Goal: Communication & Community: Share content

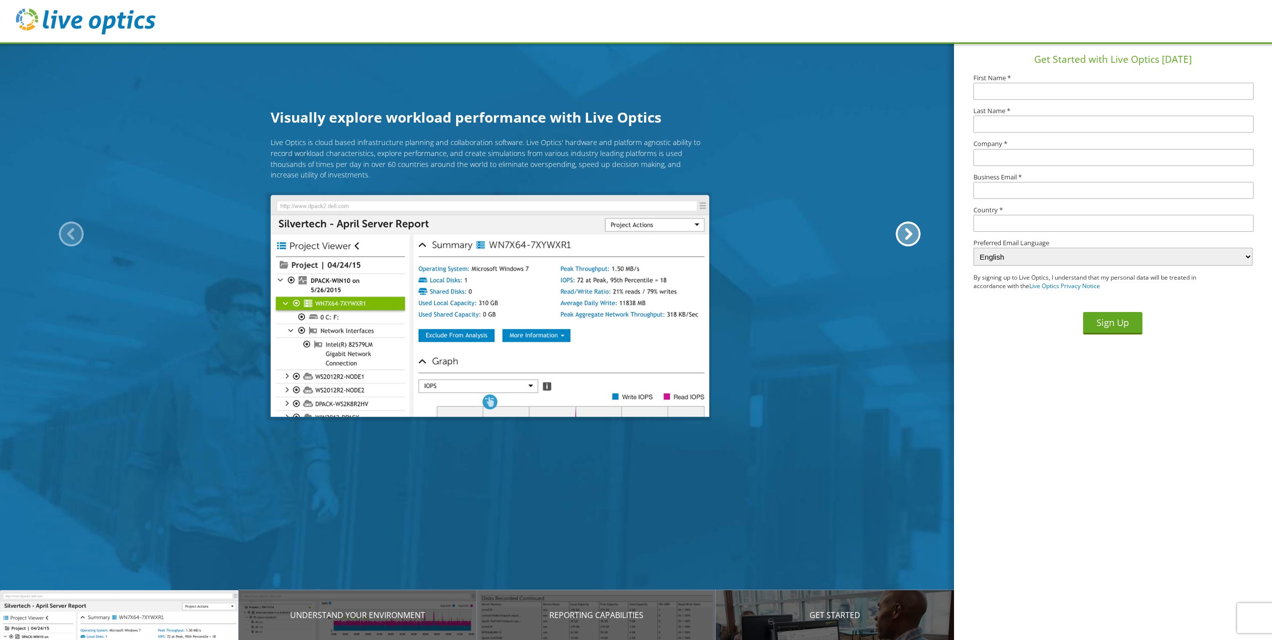
click at [144, 25] on img at bounding box center [86, 21] width 140 height 26
click at [84, 9] on img at bounding box center [86, 21] width 140 height 26
click at [43, 41] on header at bounding box center [636, 22] width 1272 height 44
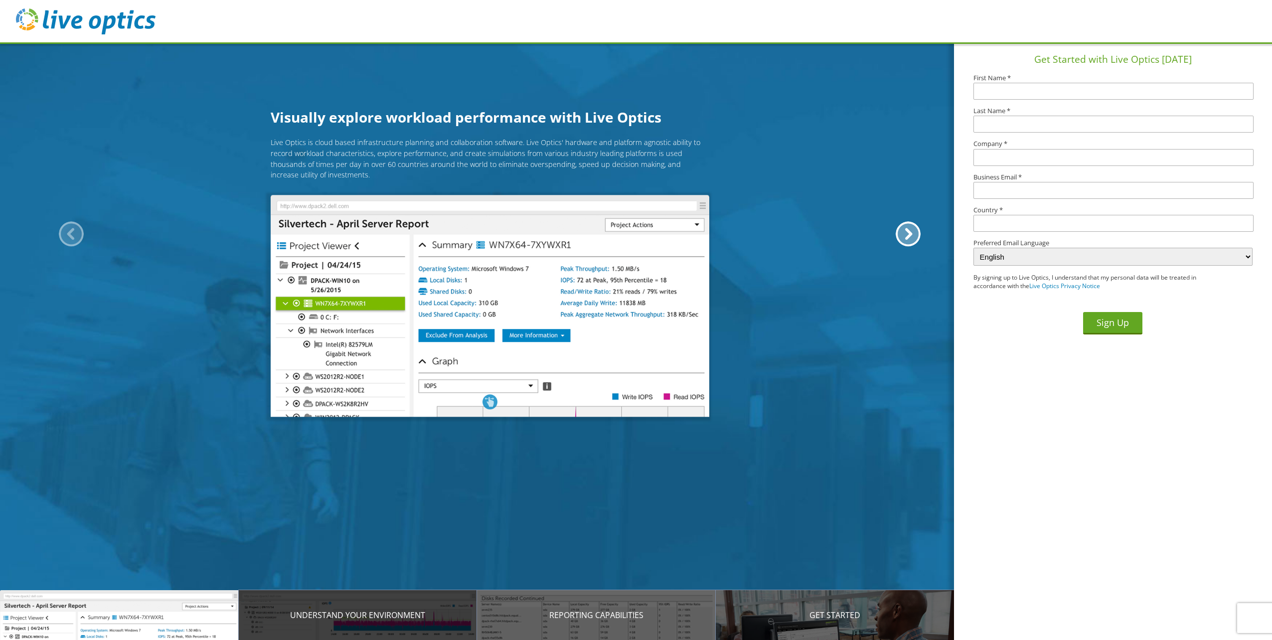
click at [422, 616] on p "Understand your environment" at bounding box center [358, 615] width 239 height 12
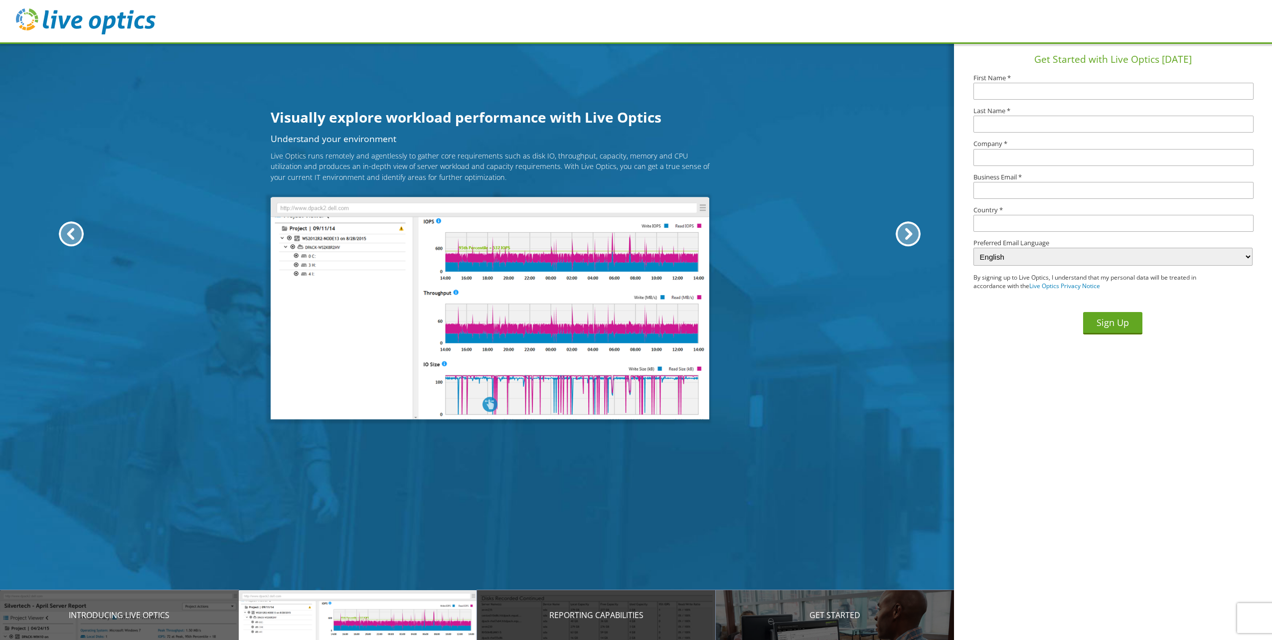
click at [623, 624] on div "Reporting Capabilities" at bounding box center [596, 615] width 239 height 50
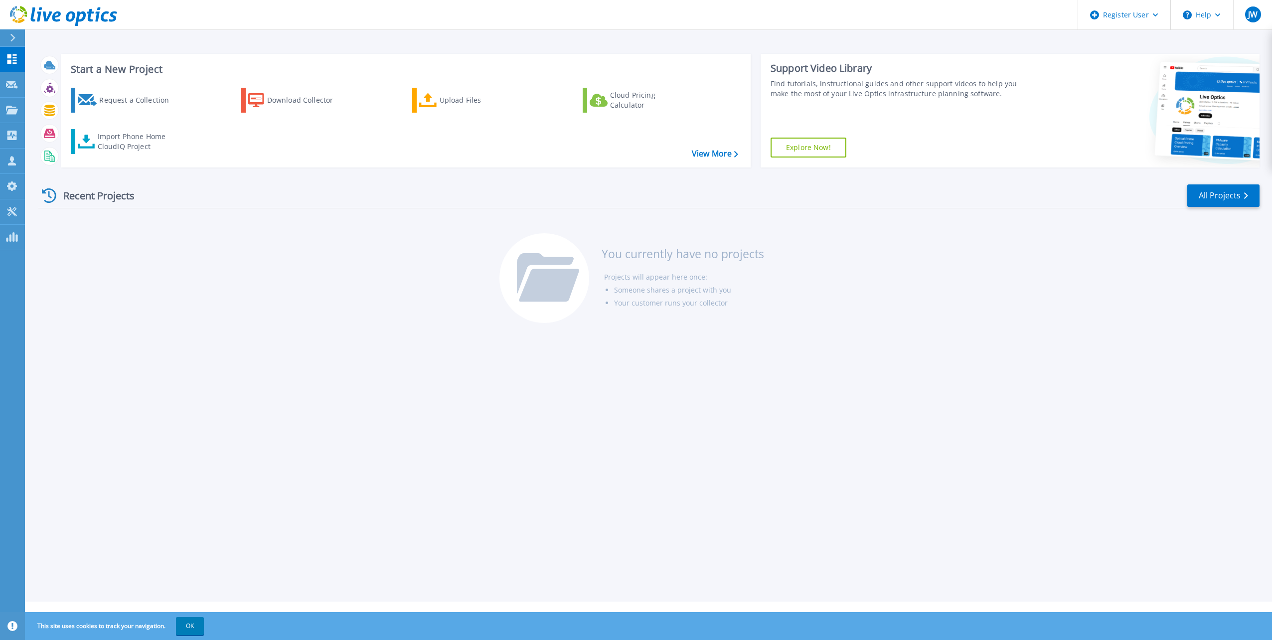
click at [112, 196] on div "Recent Projects" at bounding box center [93, 195] width 110 height 24
click at [46, 191] on icon at bounding box center [49, 195] width 14 height 14
click at [27, 57] on p "Dashboard" at bounding box center [44, 60] width 37 height 26
click at [68, 134] on icon at bounding box center [70, 136] width 4 height 6
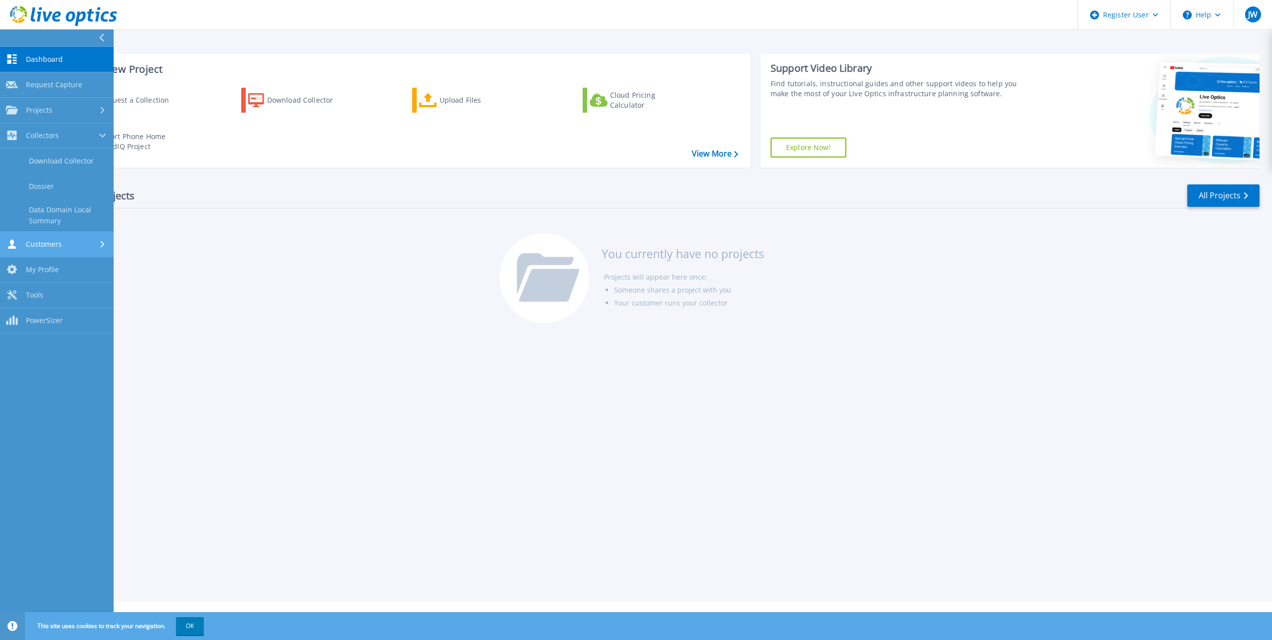
click at [81, 238] on link "Customers Customers" at bounding box center [57, 244] width 114 height 25
click at [66, 108] on div "Projects" at bounding box center [57, 110] width 102 height 9
click at [71, 79] on link "Request Capture Request Capture" at bounding box center [57, 84] width 114 height 25
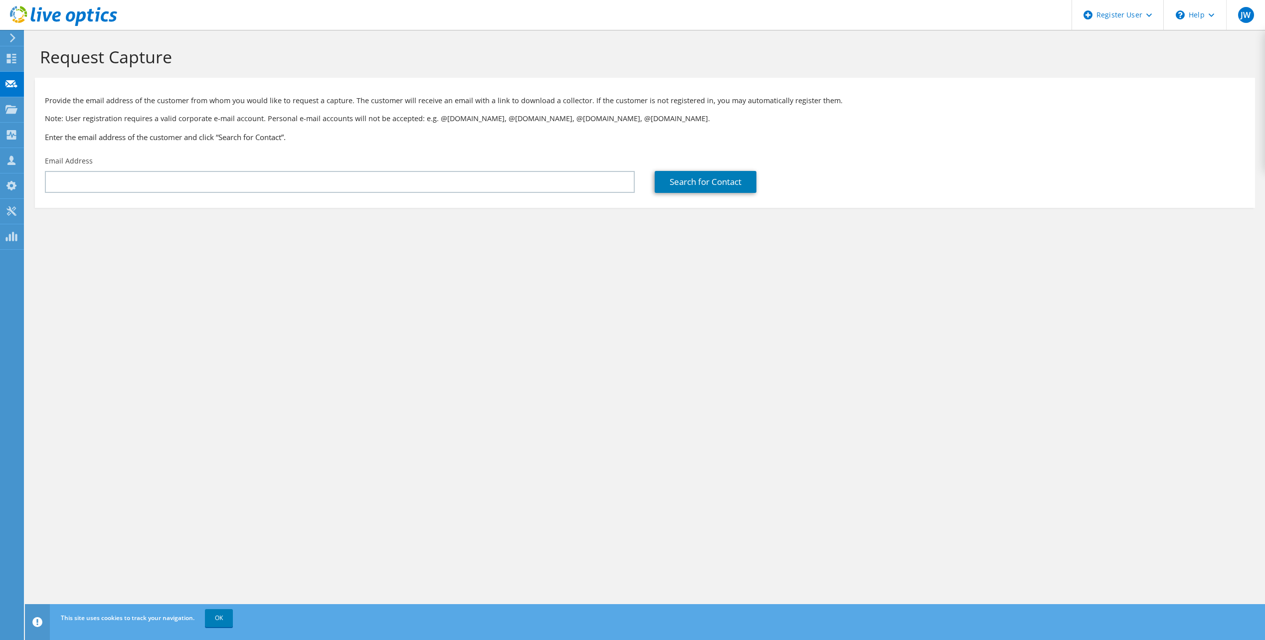
click at [14, 37] on use at bounding box center [12, 37] width 5 height 9
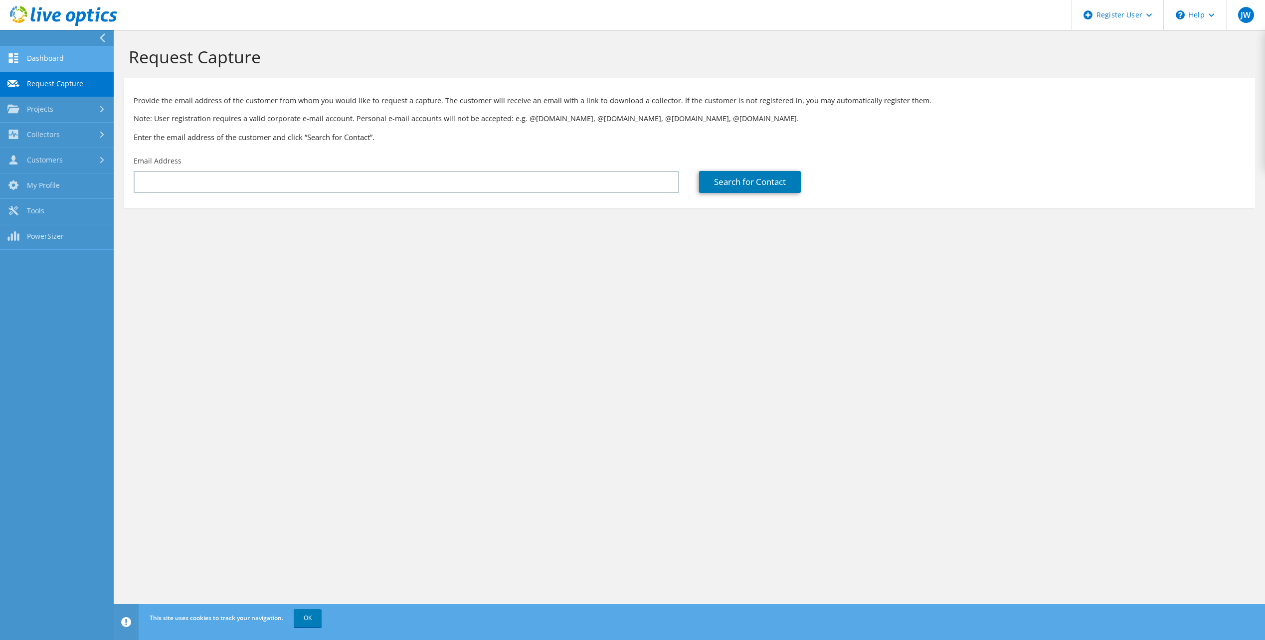
click at [45, 58] on link "Dashboard" at bounding box center [57, 58] width 114 height 25
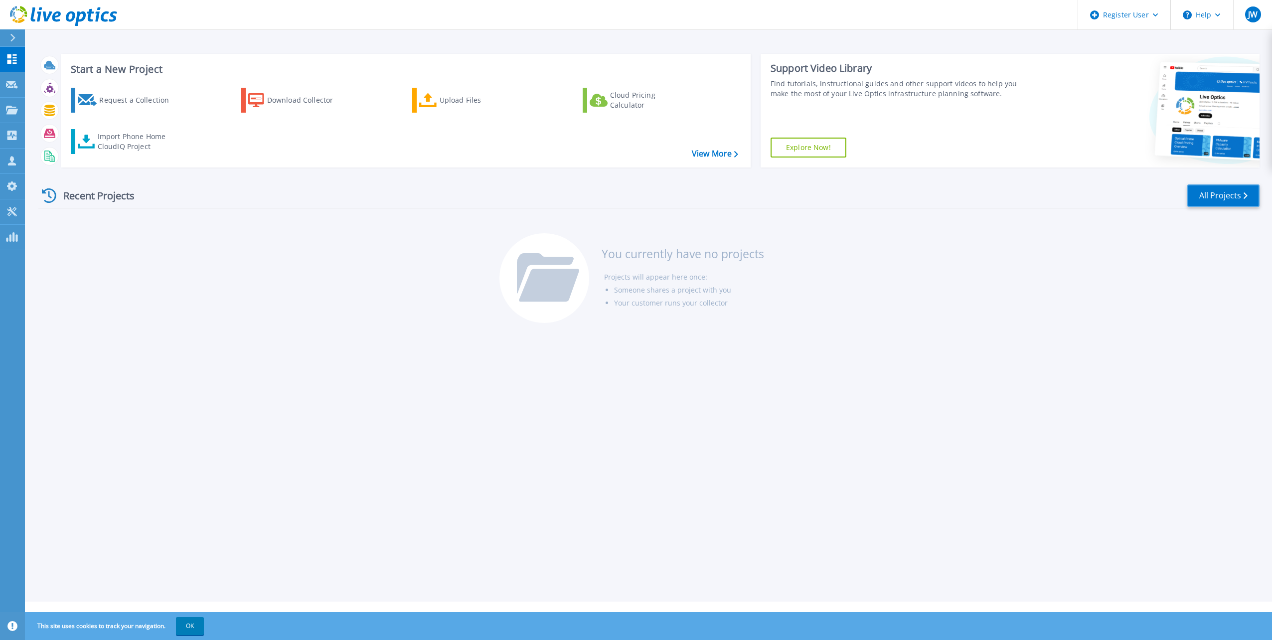
click at [1241, 195] on link "All Projects" at bounding box center [1224, 195] width 72 height 22
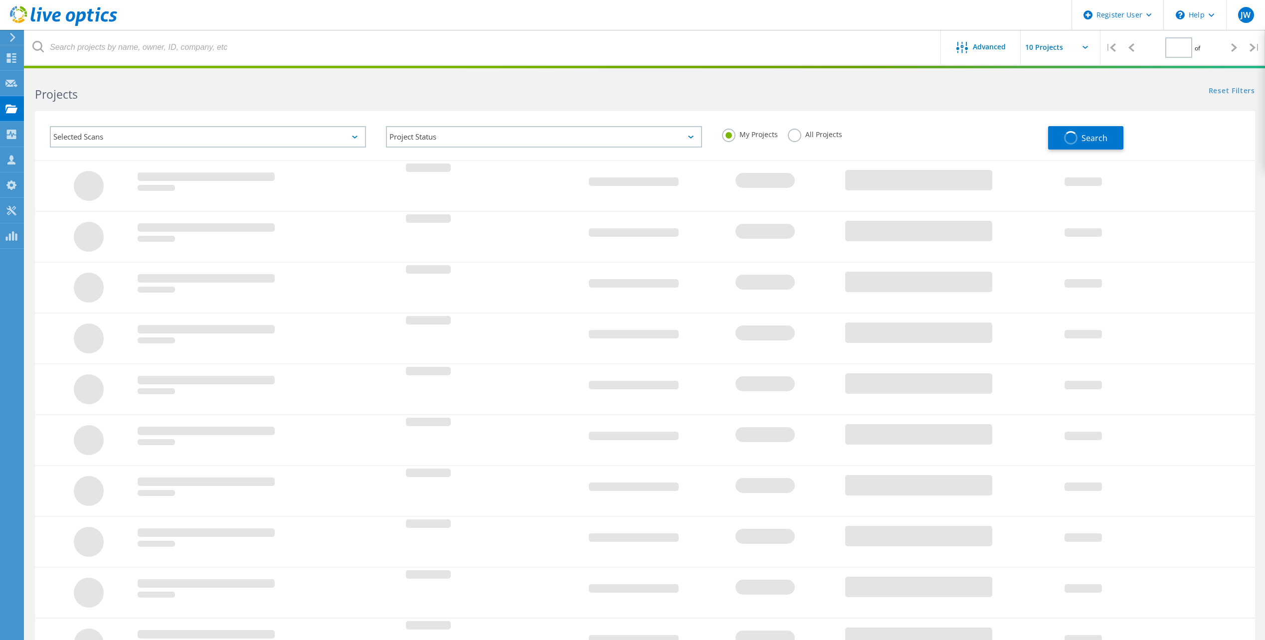
type input "1"
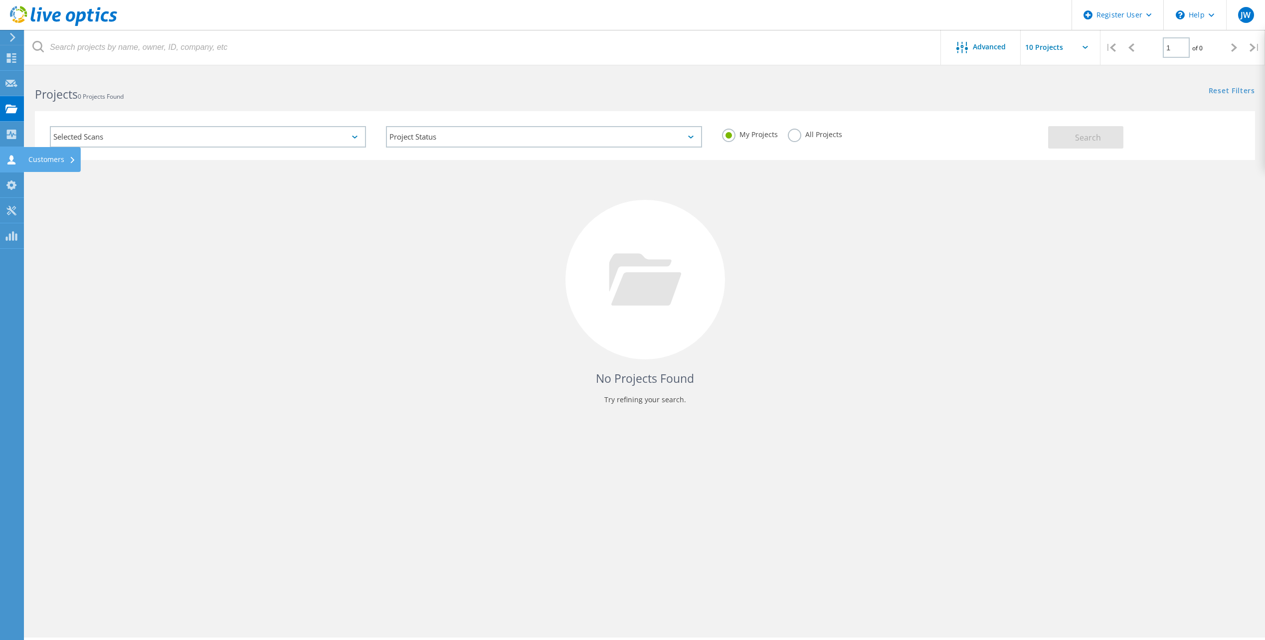
click at [76, 159] on div "Customers" at bounding box center [51, 159] width 47 height 7
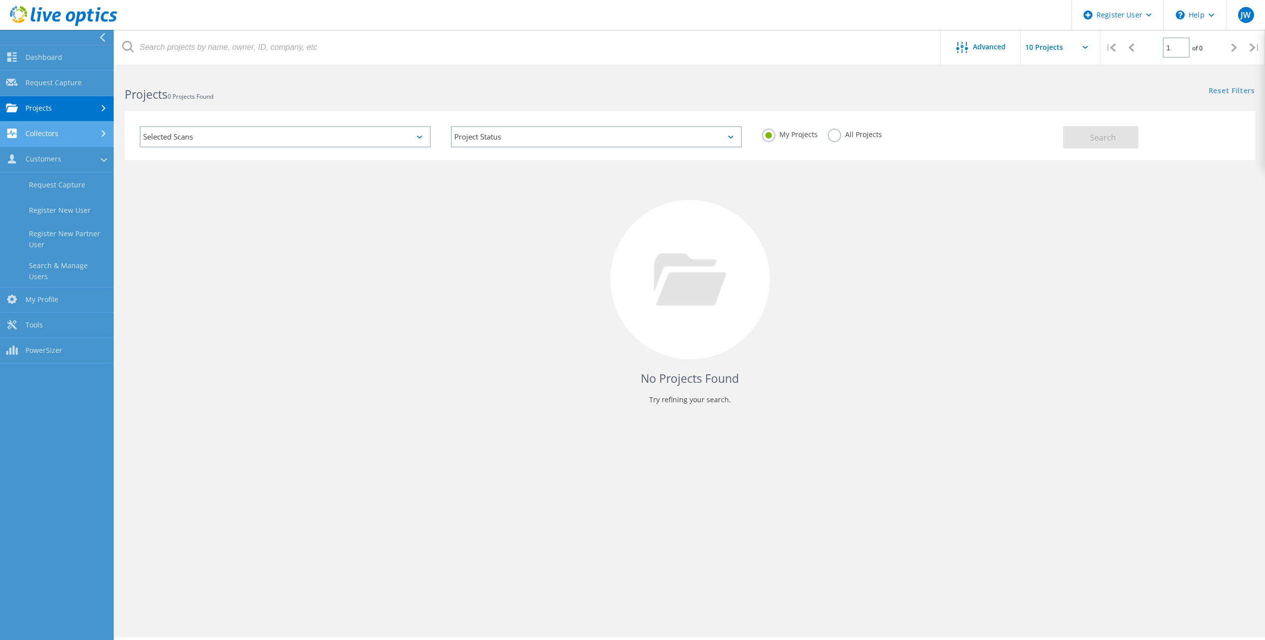
click at [104, 132] on icon at bounding box center [104, 134] width 4 height 6
click at [33, 47] on link "Dashboard" at bounding box center [57, 57] width 114 height 25
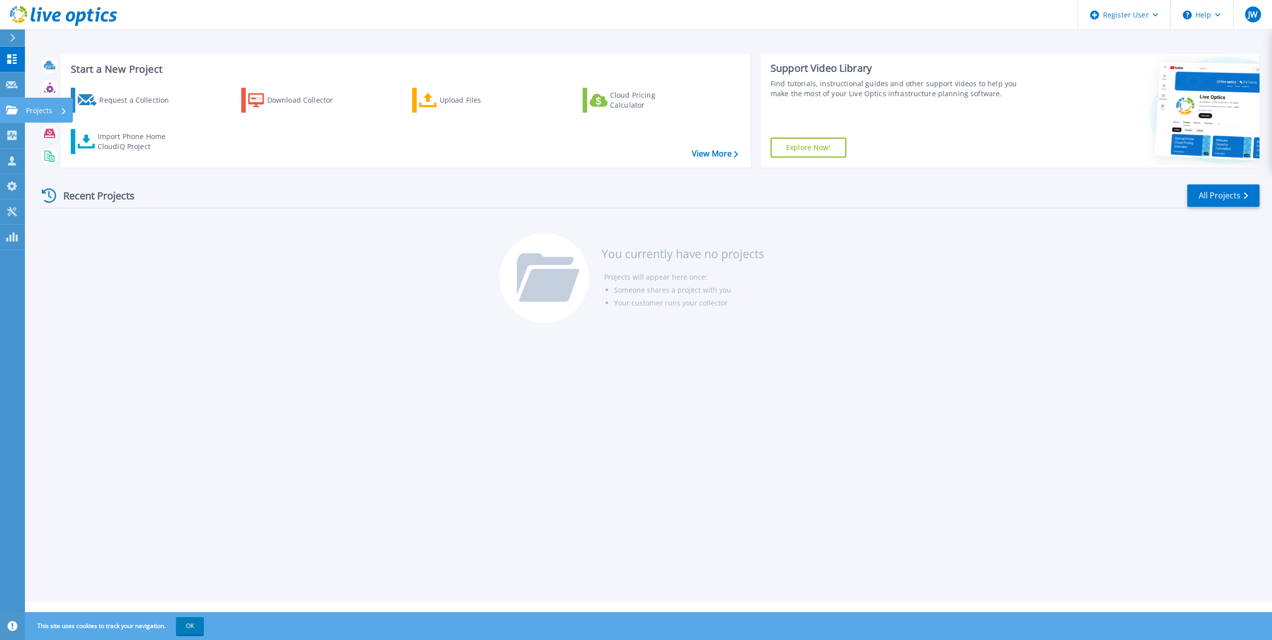
click at [63, 113] on icon at bounding box center [64, 111] width 4 height 6
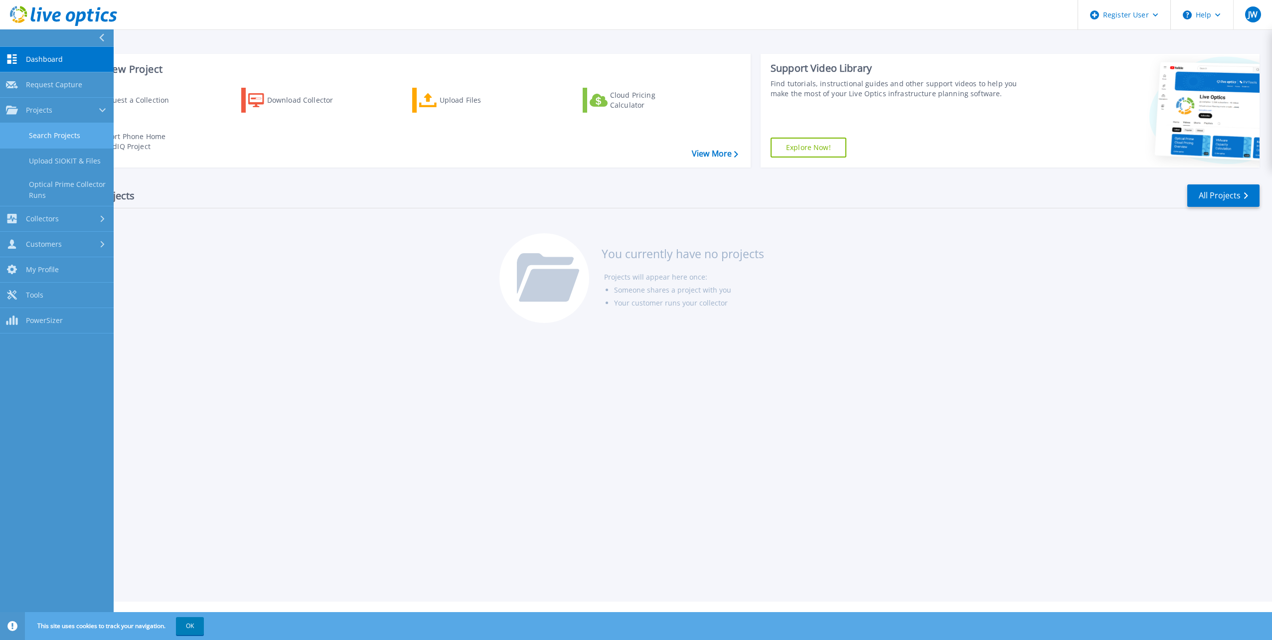
click at [56, 131] on link "Search Projects" at bounding box center [57, 135] width 114 height 25
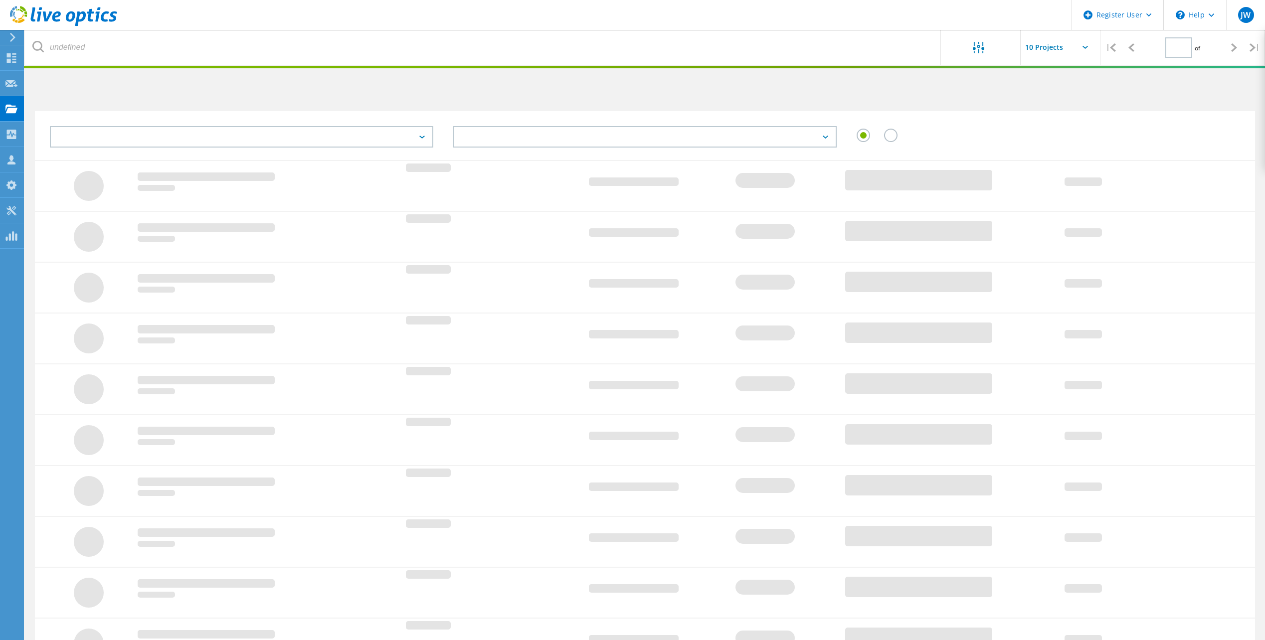
type input "1"
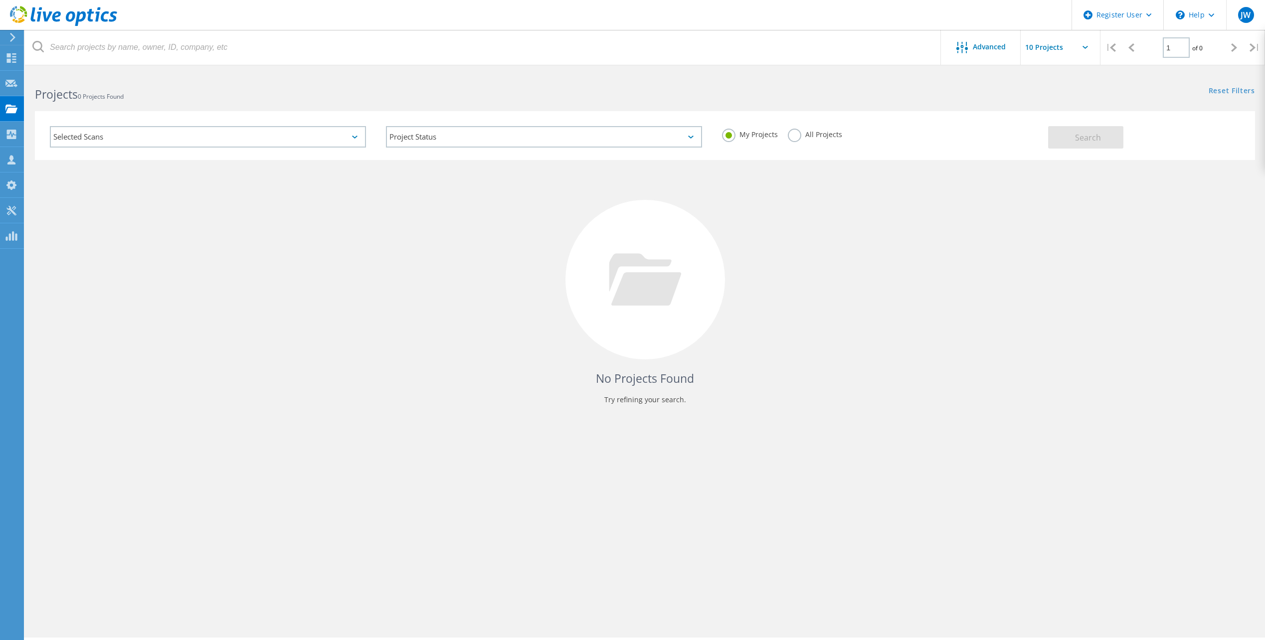
click at [788, 134] on label "All Projects" at bounding box center [815, 133] width 54 height 9
click at [0, 0] on input "All Projects" at bounding box center [0, 0] width 0 height 0
click at [983, 43] on span "Advanced" at bounding box center [989, 46] width 33 height 7
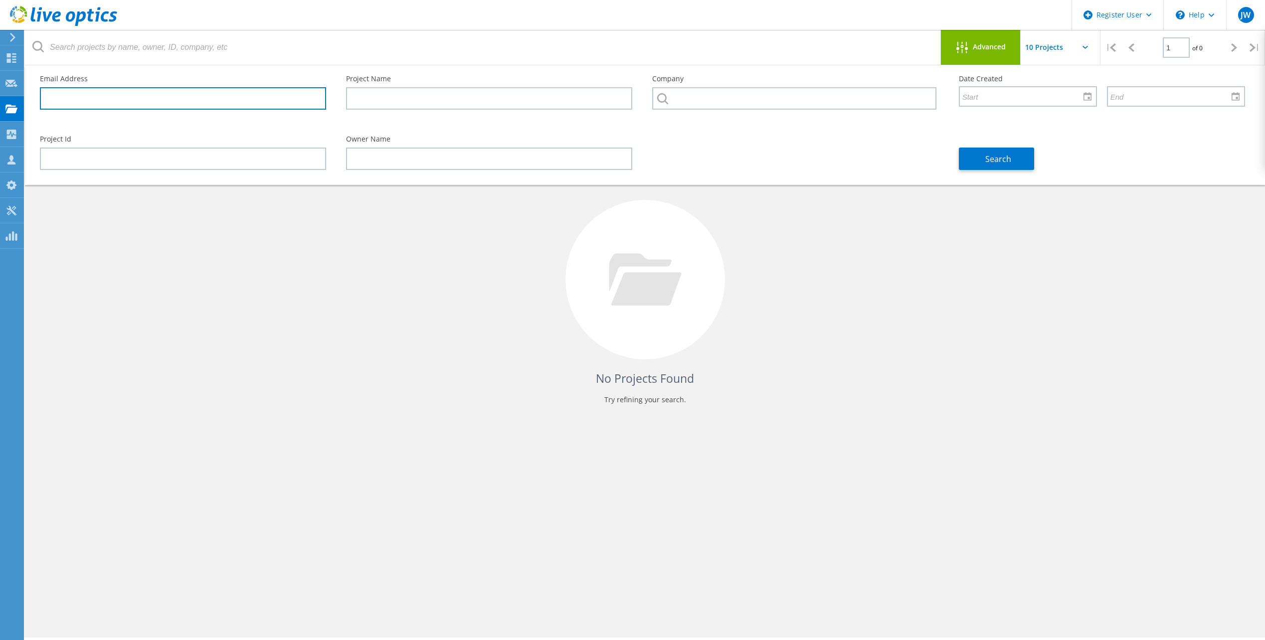
click at [47, 96] on input "text" at bounding box center [183, 98] width 286 height 22
paste input "felixmonclova@yahoo.com"
type input "felixmonclova@yahoo.com"
click at [979, 164] on button "Search" at bounding box center [996, 159] width 75 height 22
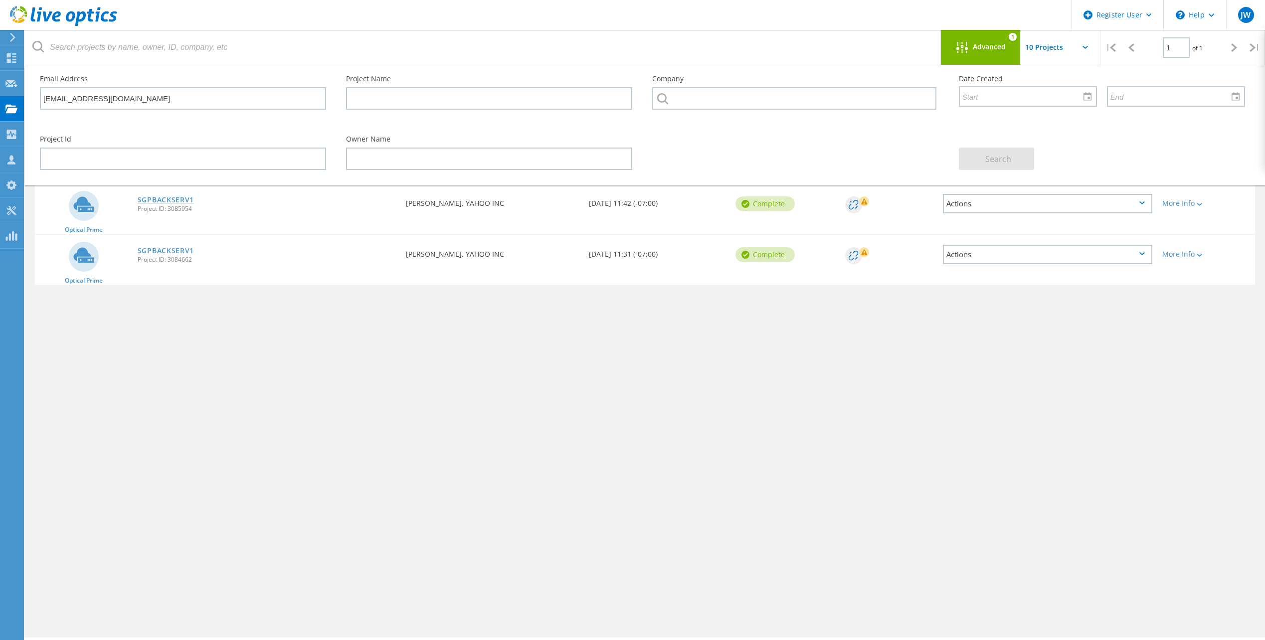
click at [169, 199] on link "SGPBACKSERV1" at bounding box center [166, 199] width 56 height 7
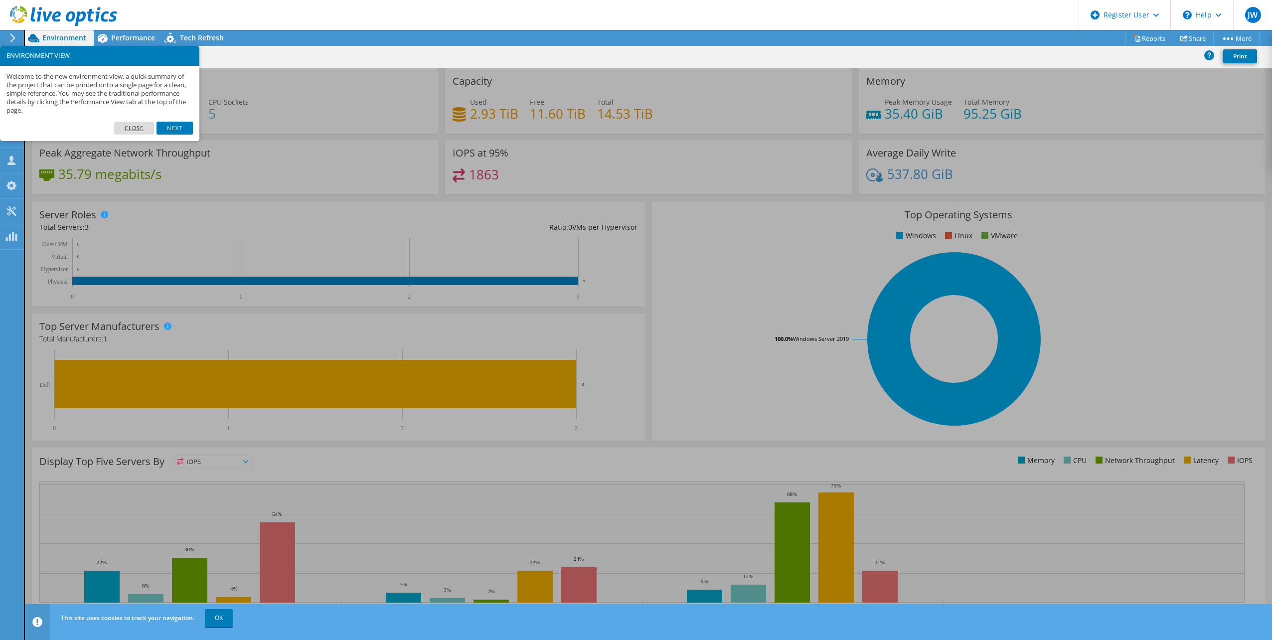
click at [128, 131] on link "Close" at bounding box center [134, 128] width 40 height 13
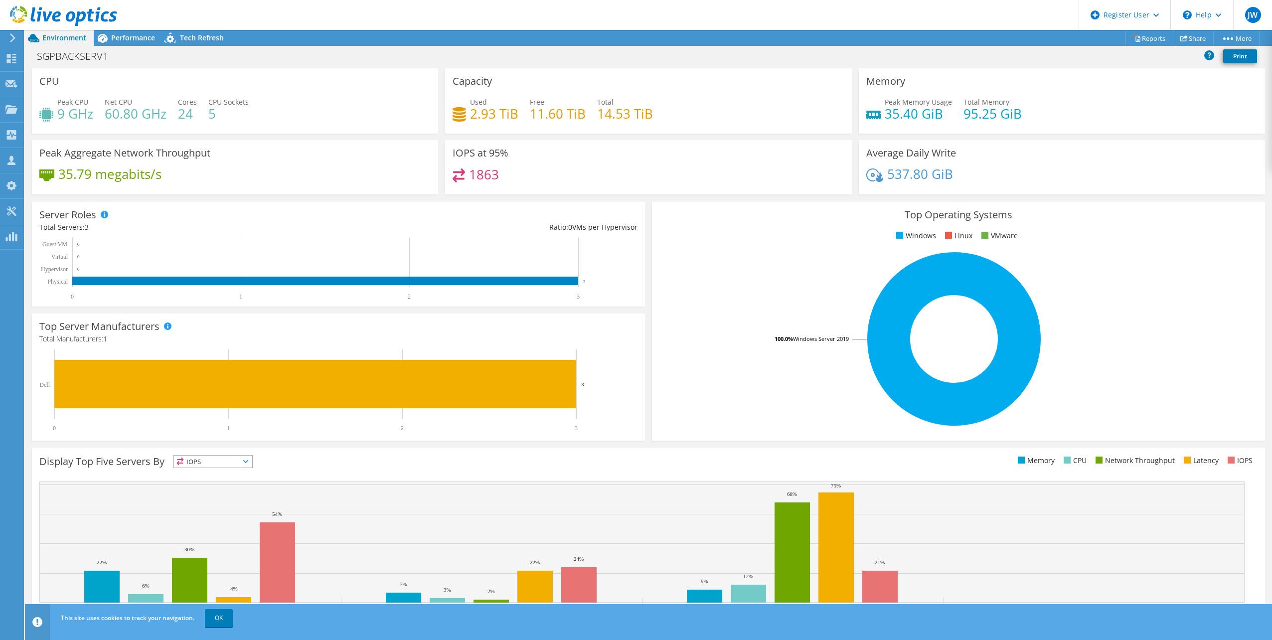
click at [666, 216] on h3 "Top Operating Systems" at bounding box center [959, 214] width 598 height 11
click at [133, 36] on span "Performance" at bounding box center [133, 37] width 44 height 9
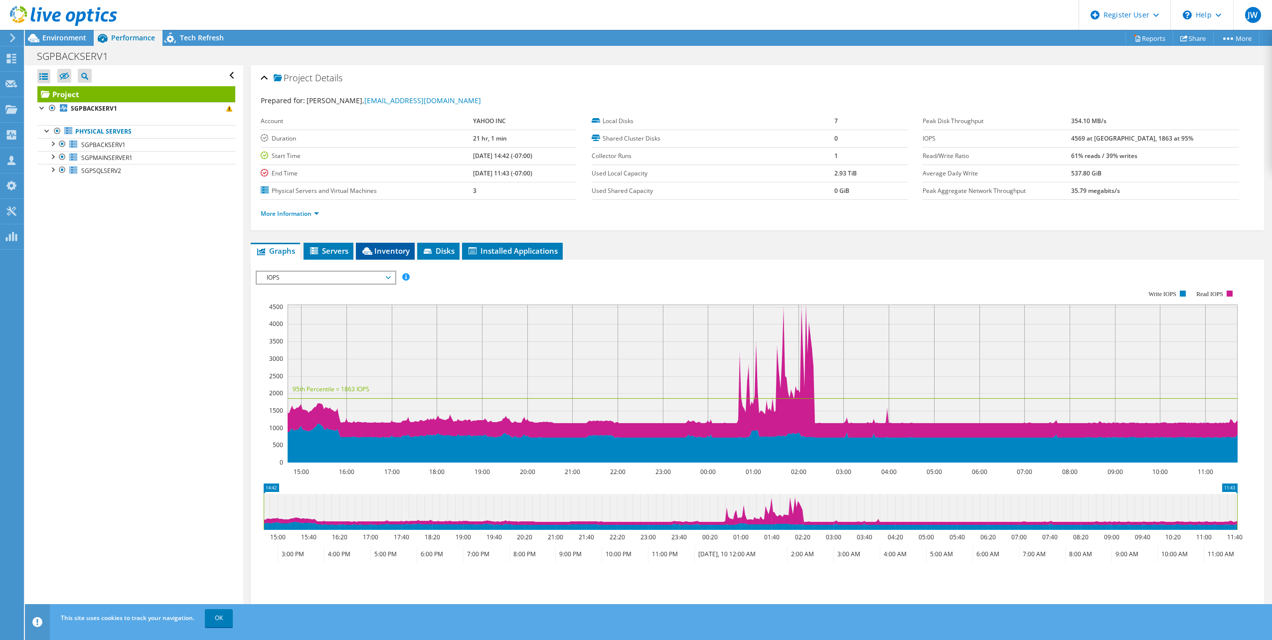
click at [388, 249] on span "Inventory" at bounding box center [385, 251] width 49 height 10
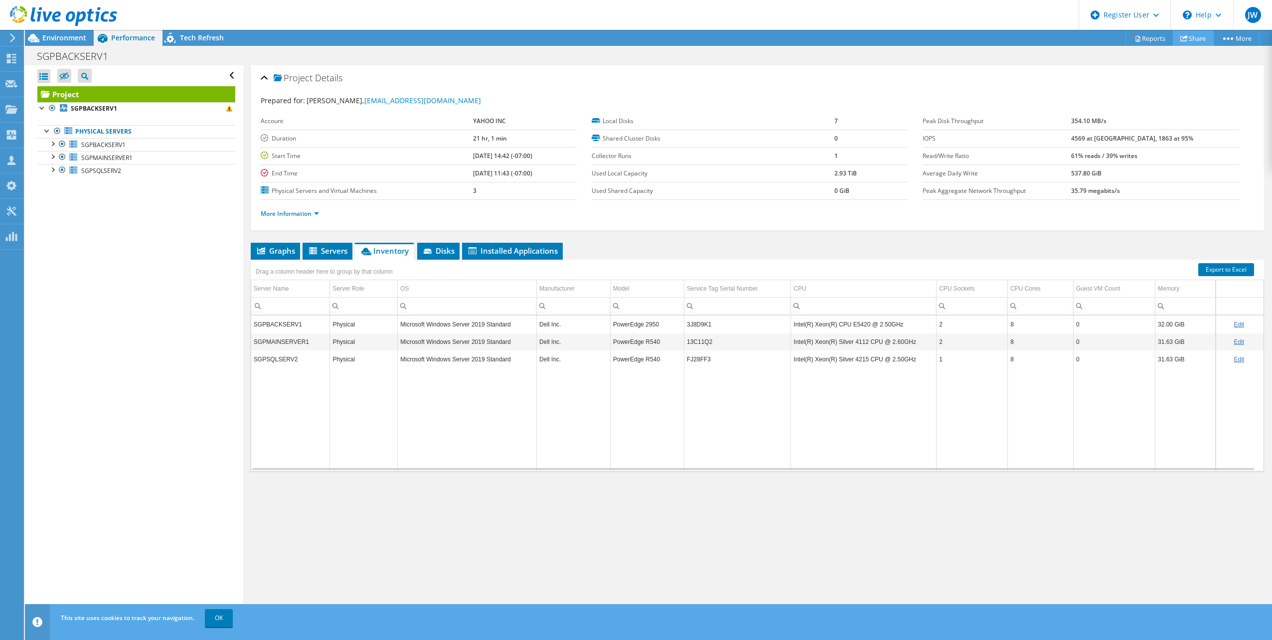
click at [1188, 36] on link "Share" at bounding box center [1193, 37] width 41 height 15
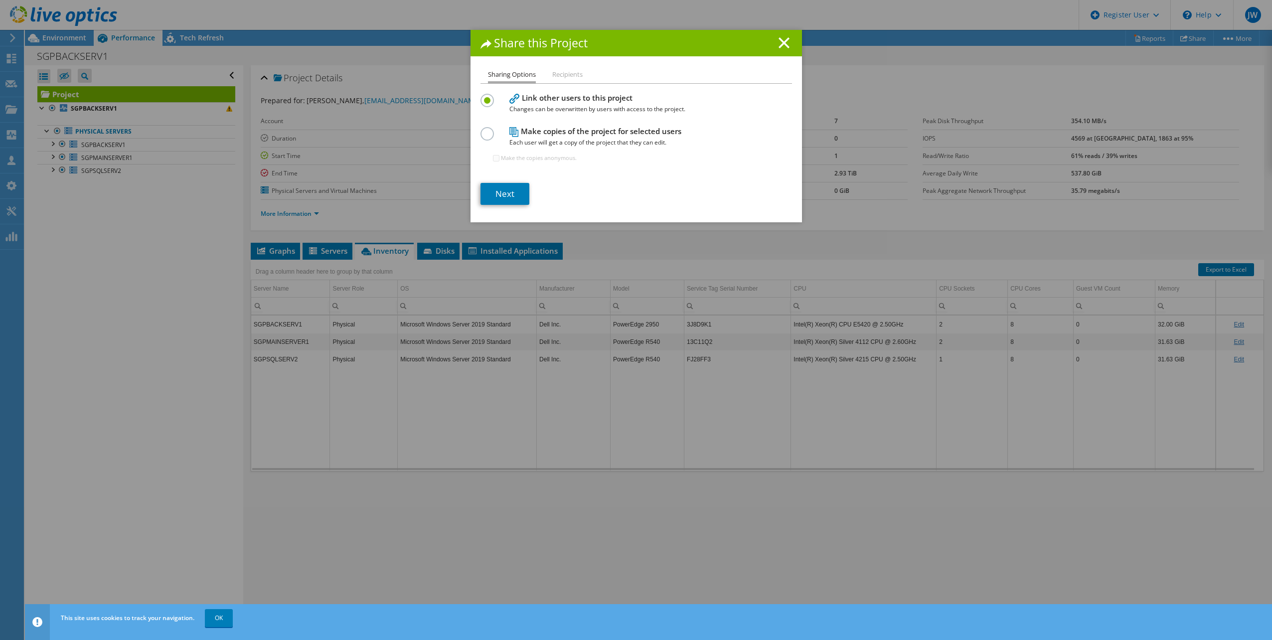
click at [559, 72] on li "Recipients" at bounding box center [567, 75] width 30 height 12
click at [505, 72] on li "Sharing Options" at bounding box center [512, 76] width 48 height 14
click at [507, 188] on link "Next" at bounding box center [505, 194] width 49 height 22
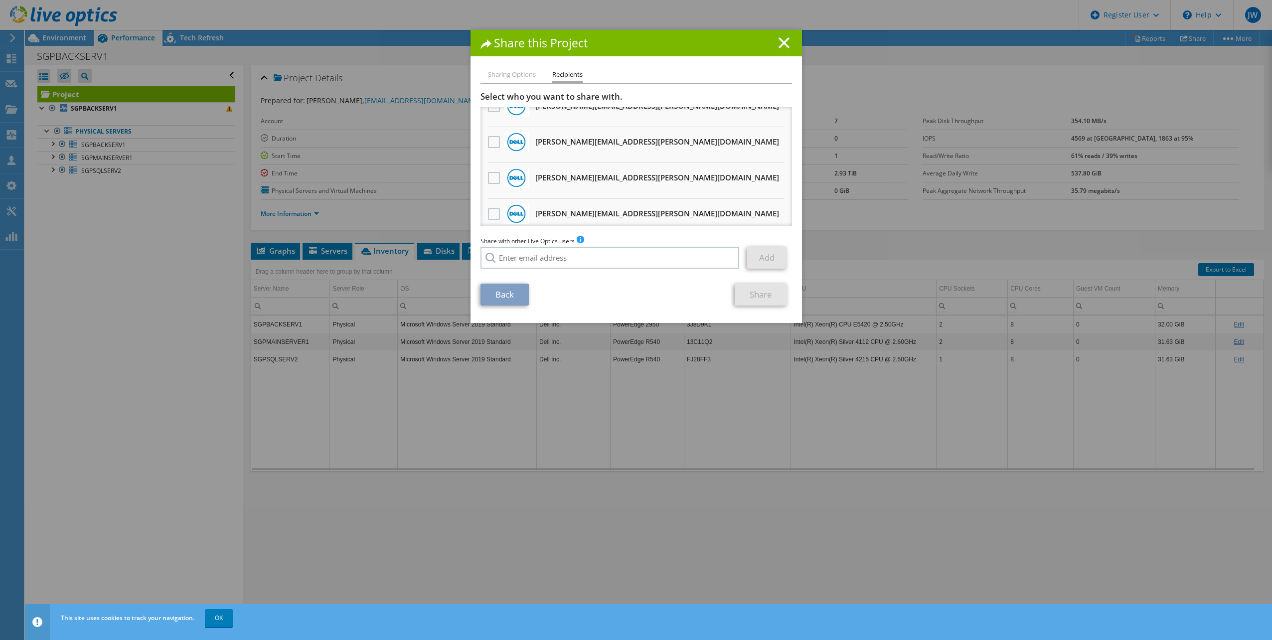
scroll to position [994, 0]
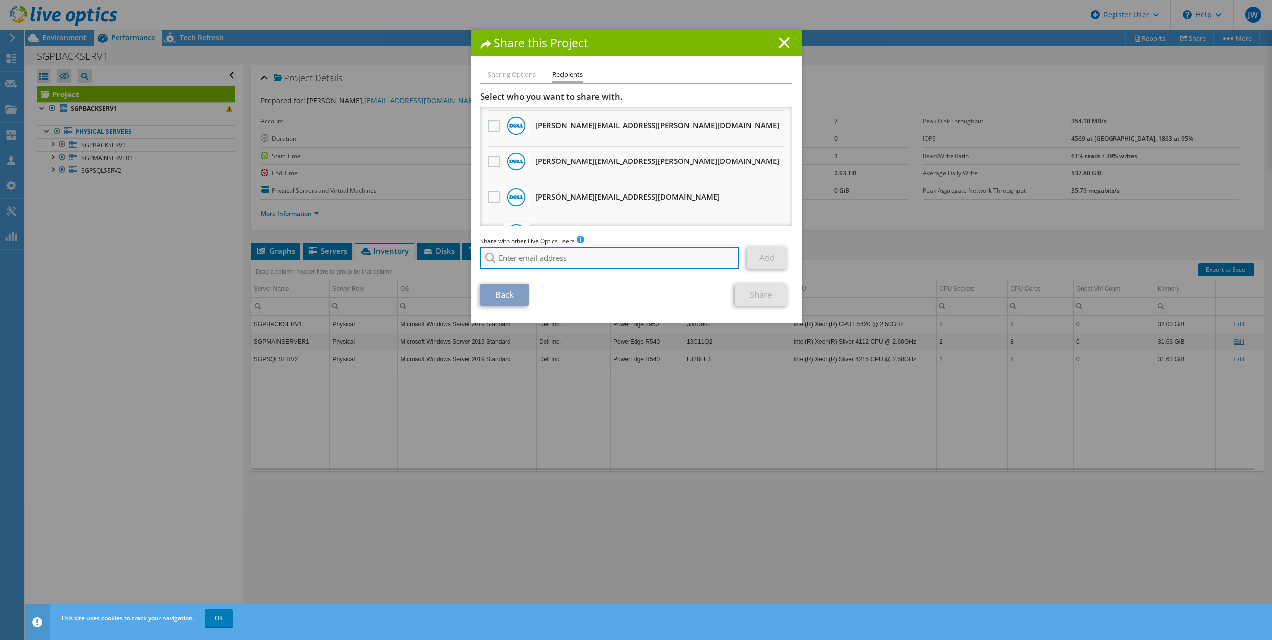
click at [530, 260] on input "search" at bounding box center [610, 258] width 259 height 22
click at [533, 271] on li "[PERSON_NAME][EMAIL_ADDRESS][PERSON_NAME][DOMAIN_NAME]" at bounding box center [582, 265] width 203 height 12
type input "[PERSON_NAME][EMAIL_ADDRESS][PERSON_NAME][DOMAIN_NAME]"
click at [765, 253] on link "Add" at bounding box center [766, 258] width 39 height 22
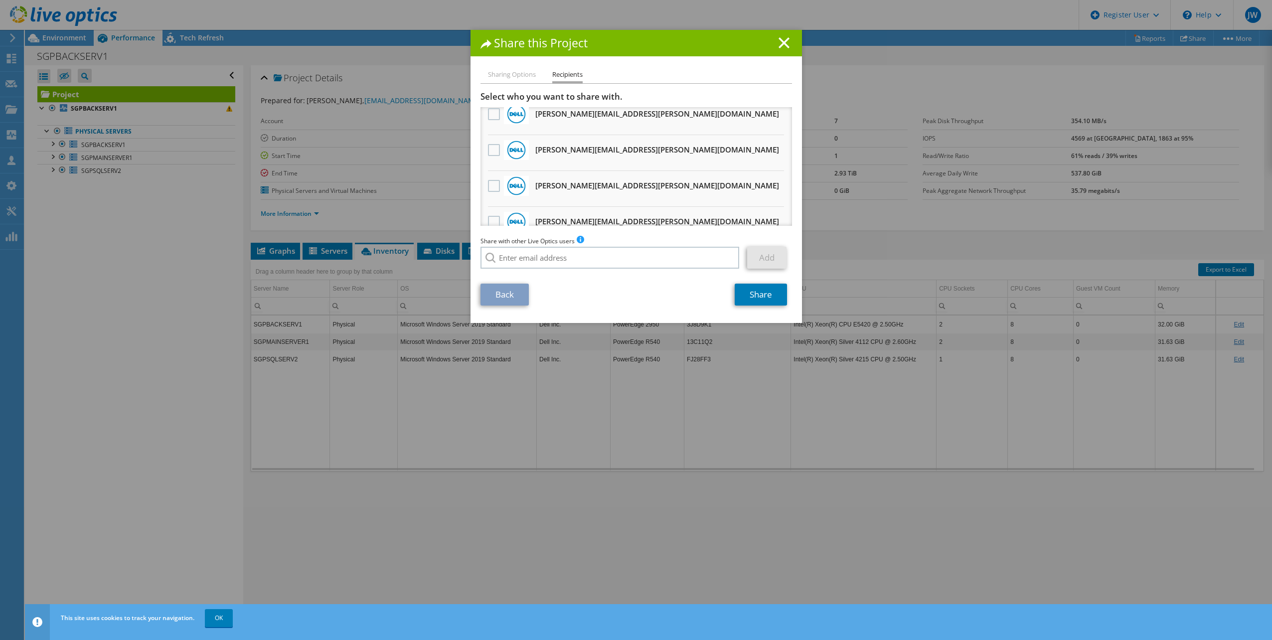
scroll to position [0, 0]
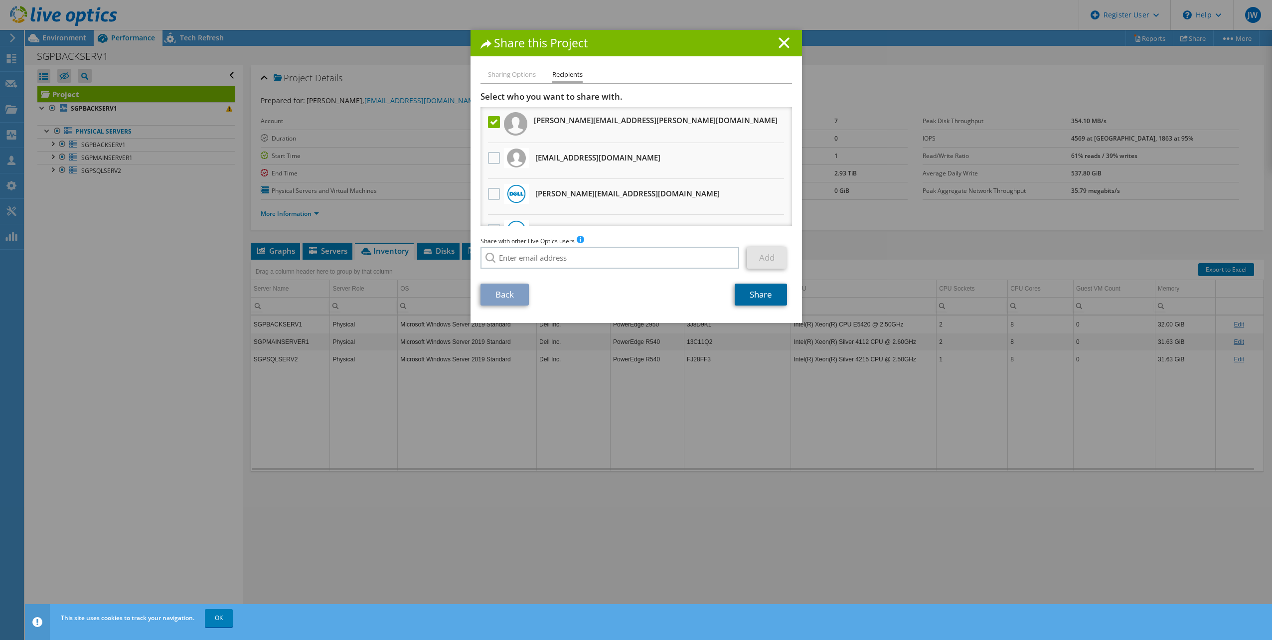
click at [765, 299] on link "Share" at bounding box center [761, 295] width 52 height 22
